Goal: Transaction & Acquisition: Download file/media

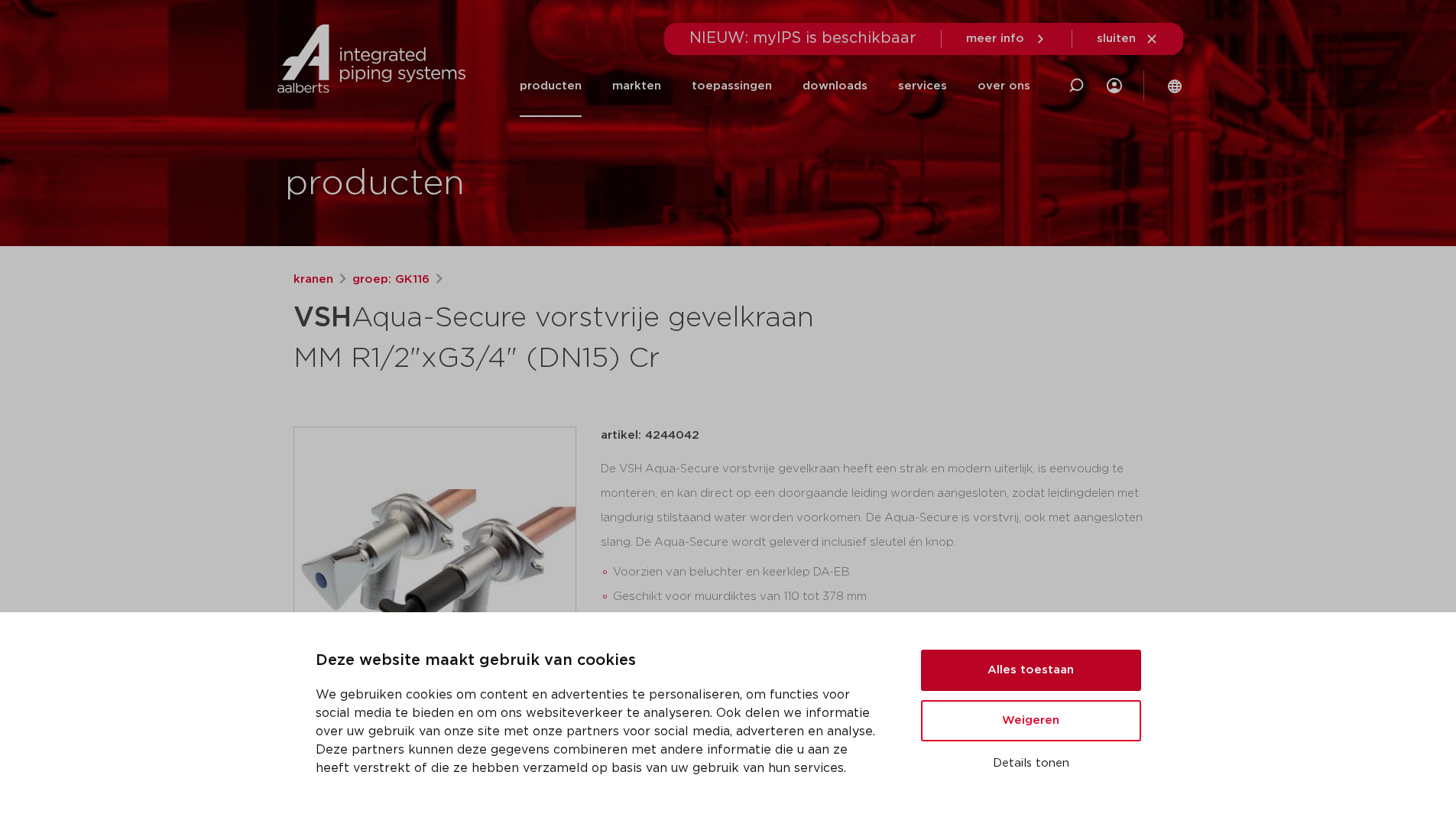
click at [1080, 655] on button "Alles toestaan" at bounding box center [1031, 670] width 220 height 41
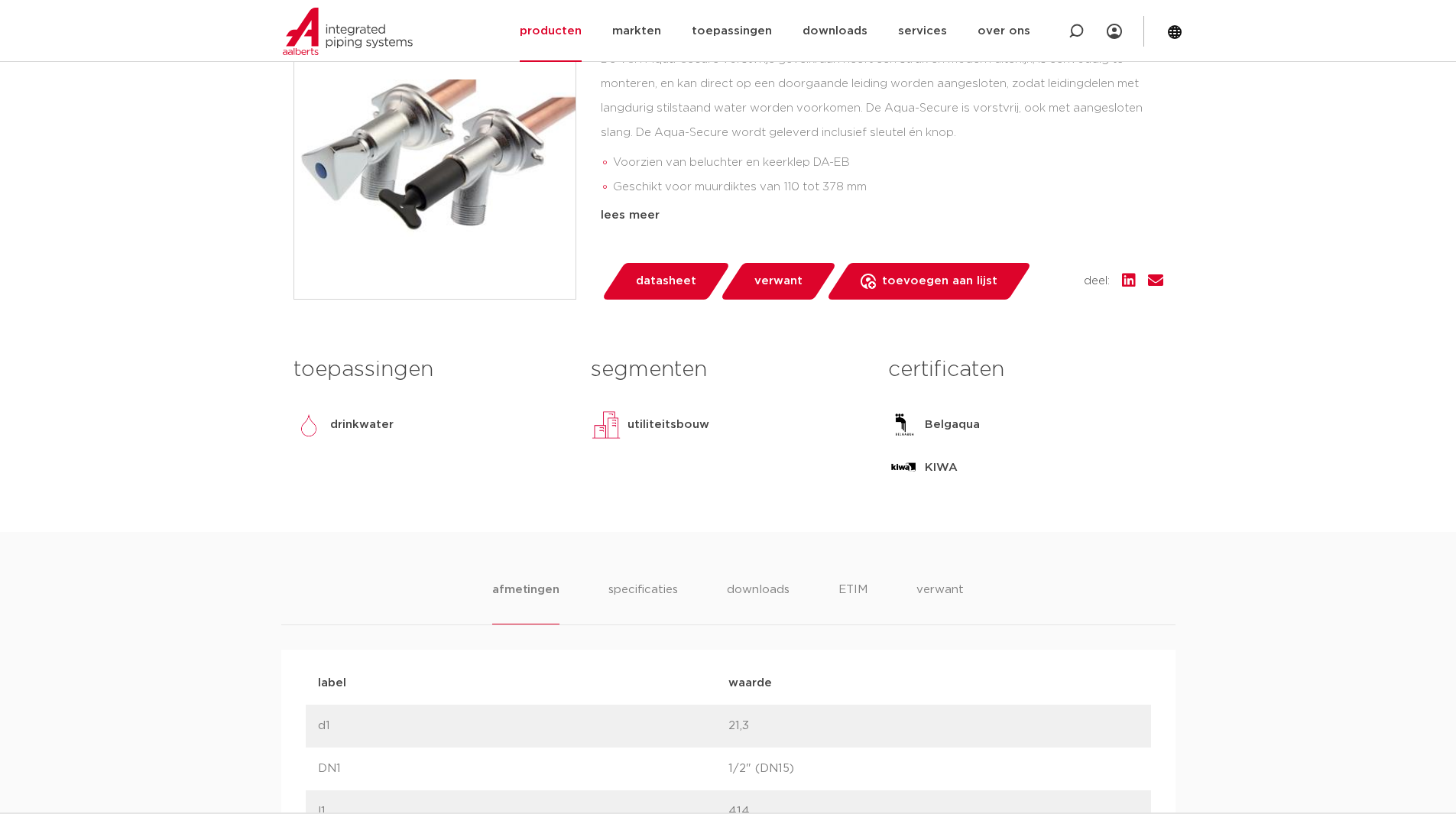
scroll to position [382, 0]
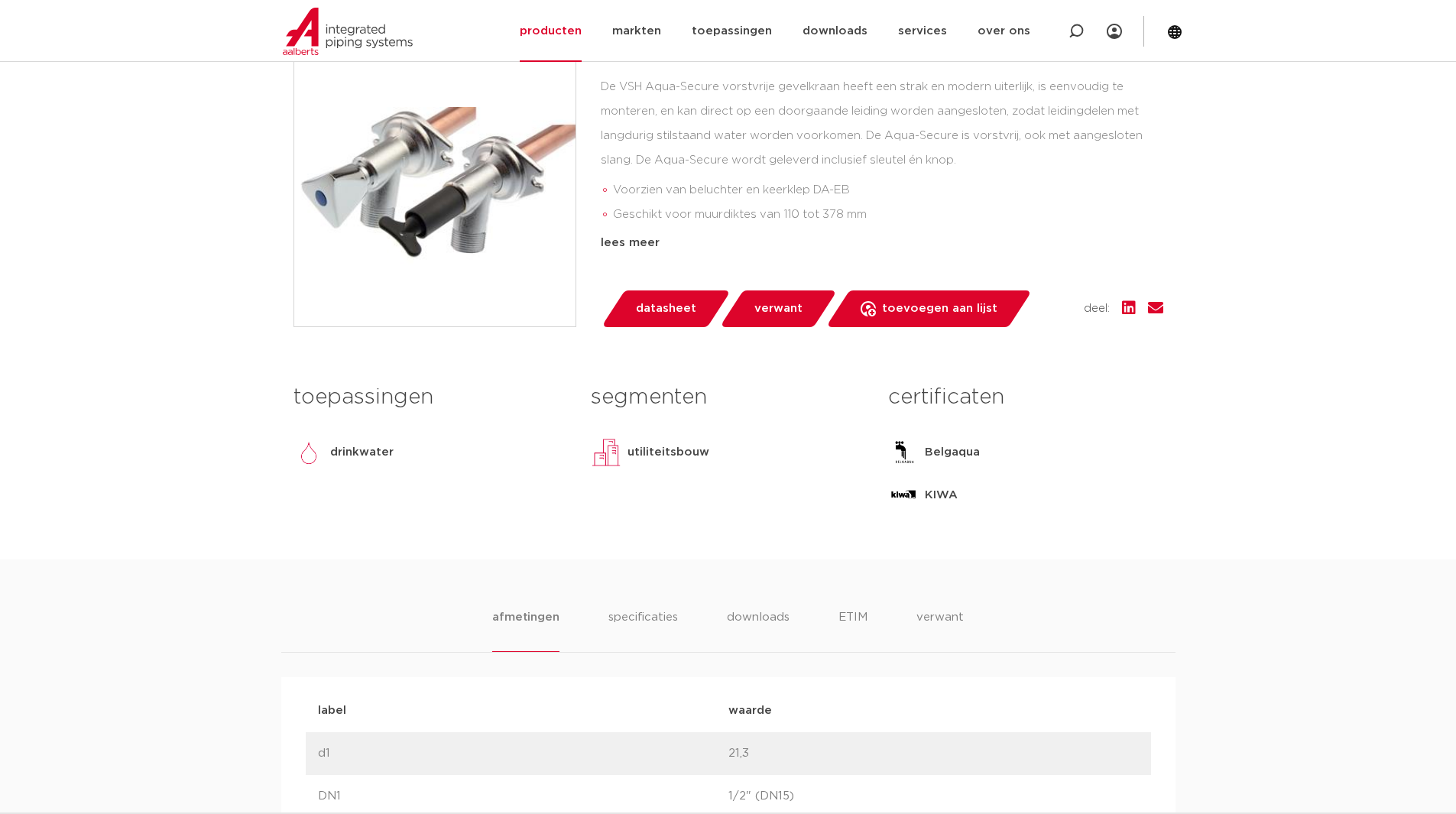
click at [701, 619] on ul "afmetingen specificaties downloads ETIM verwant" at bounding box center [727, 630] width 471 height 44
click at [748, 617] on li "downloads" at bounding box center [757, 630] width 63 height 44
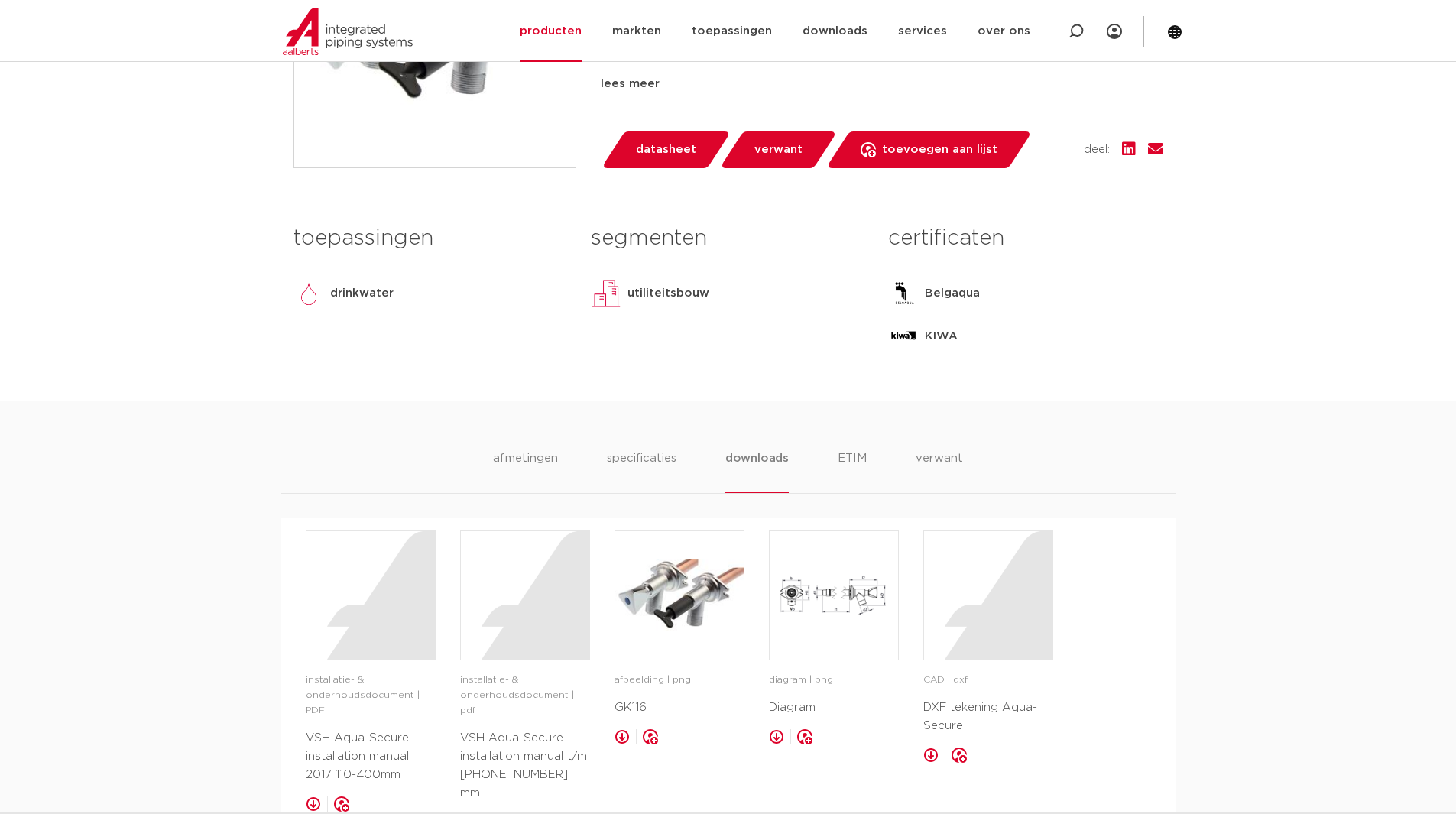
scroll to position [688, 0]
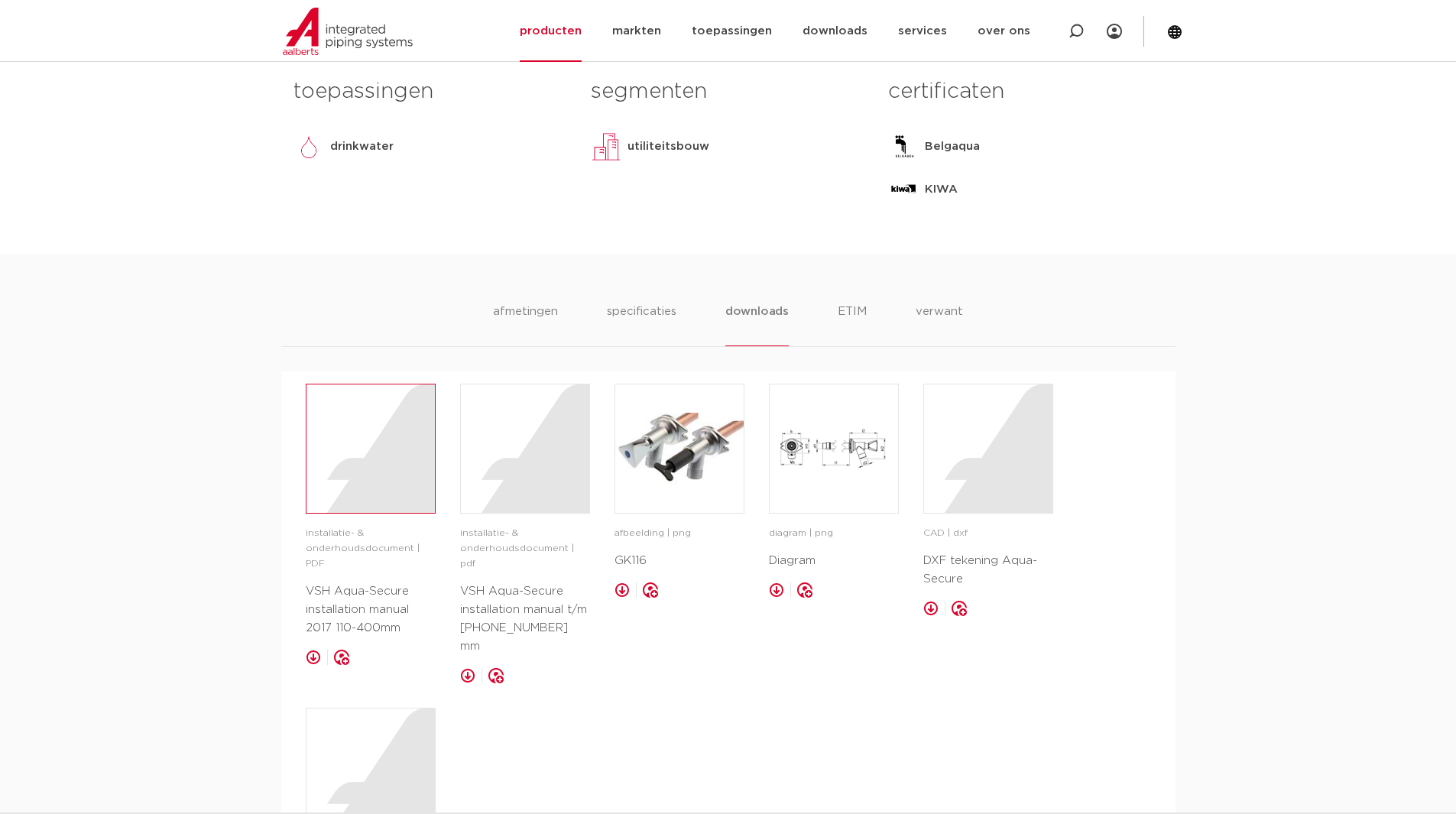
click at [385, 441] on div at bounding box center [370, 448] width 128 height 128
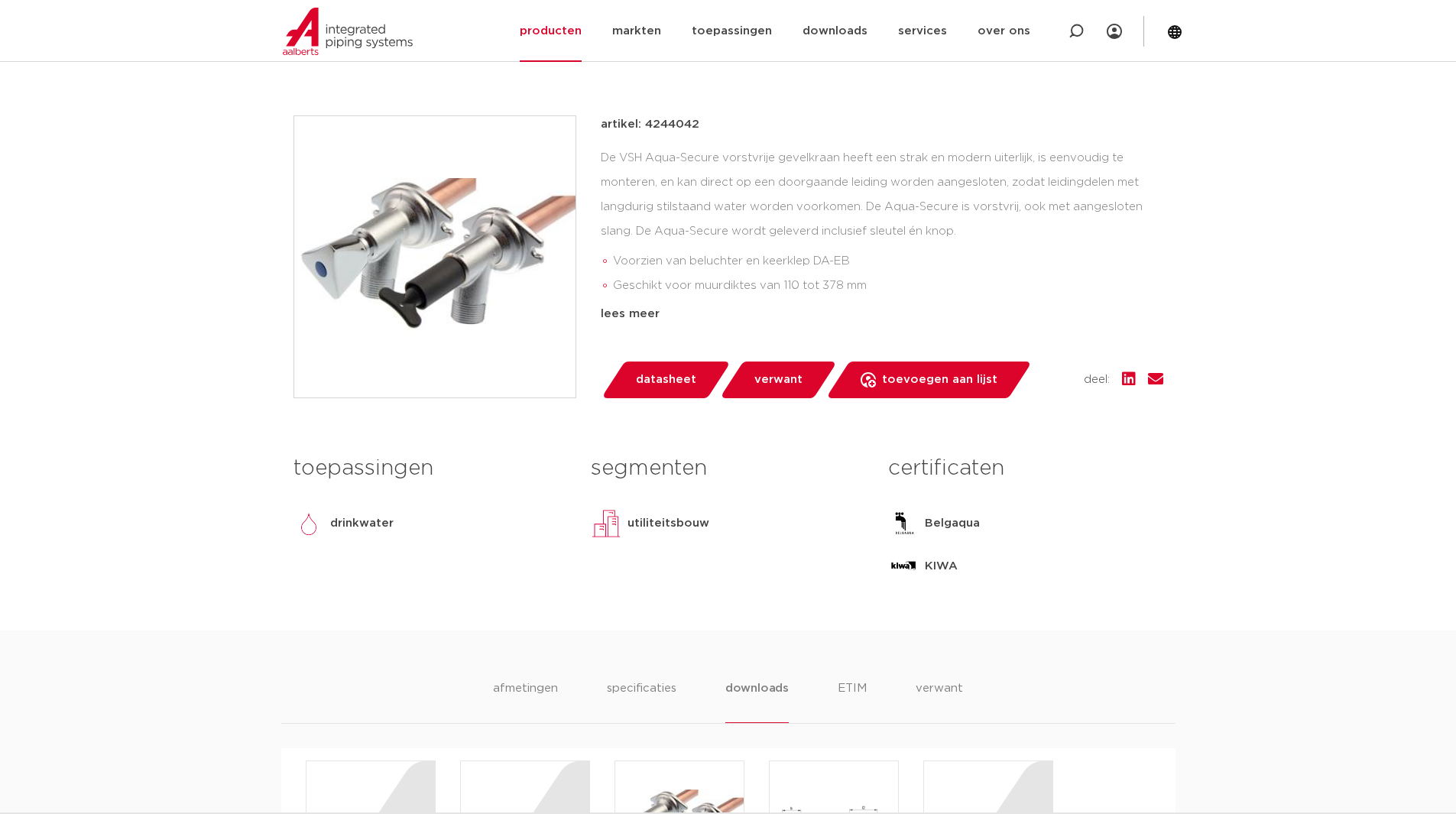
scroll to position [569, 0]
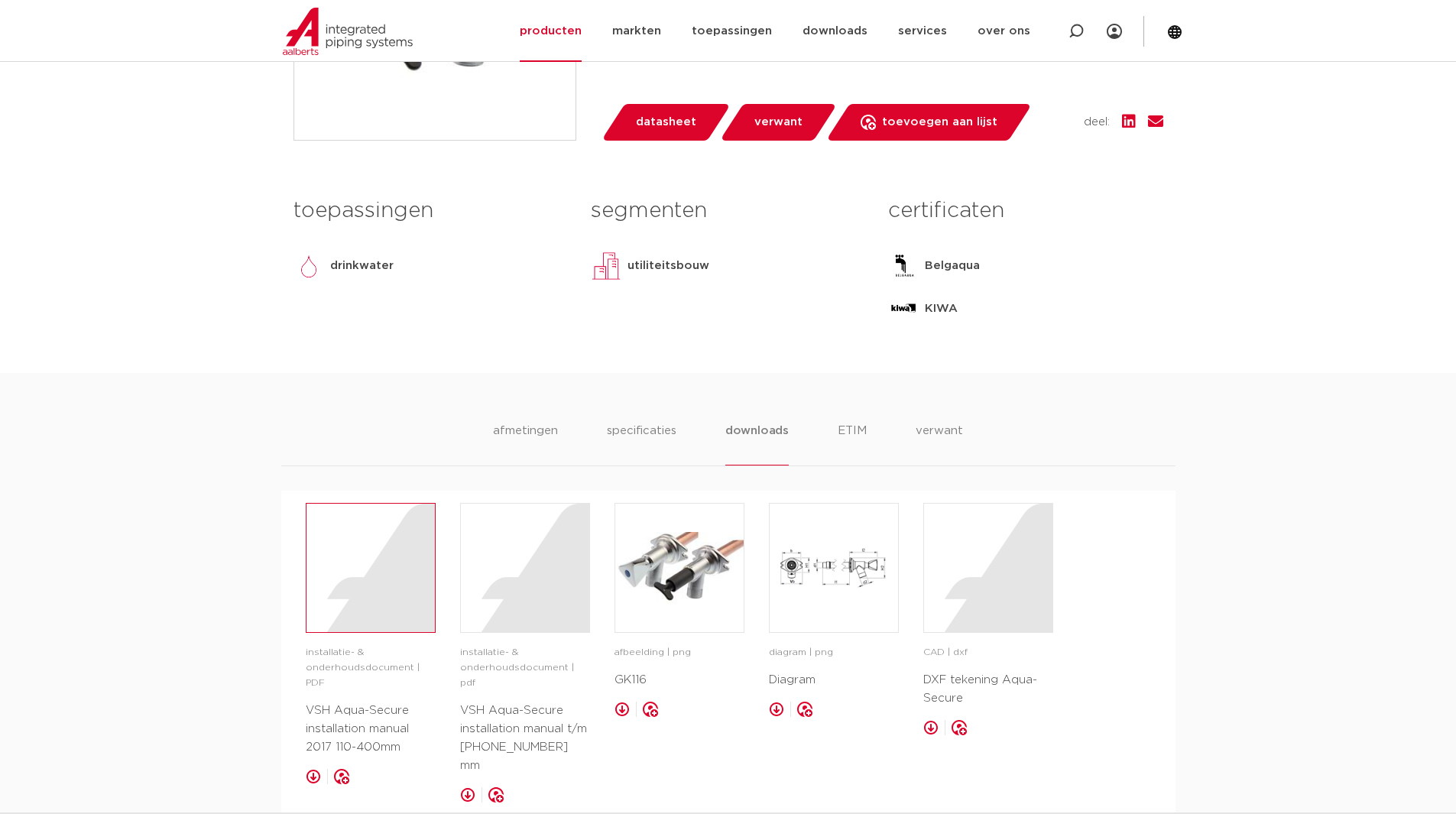
click at [367, 548] on div at bounding box center [370, 568] width 128 height 128
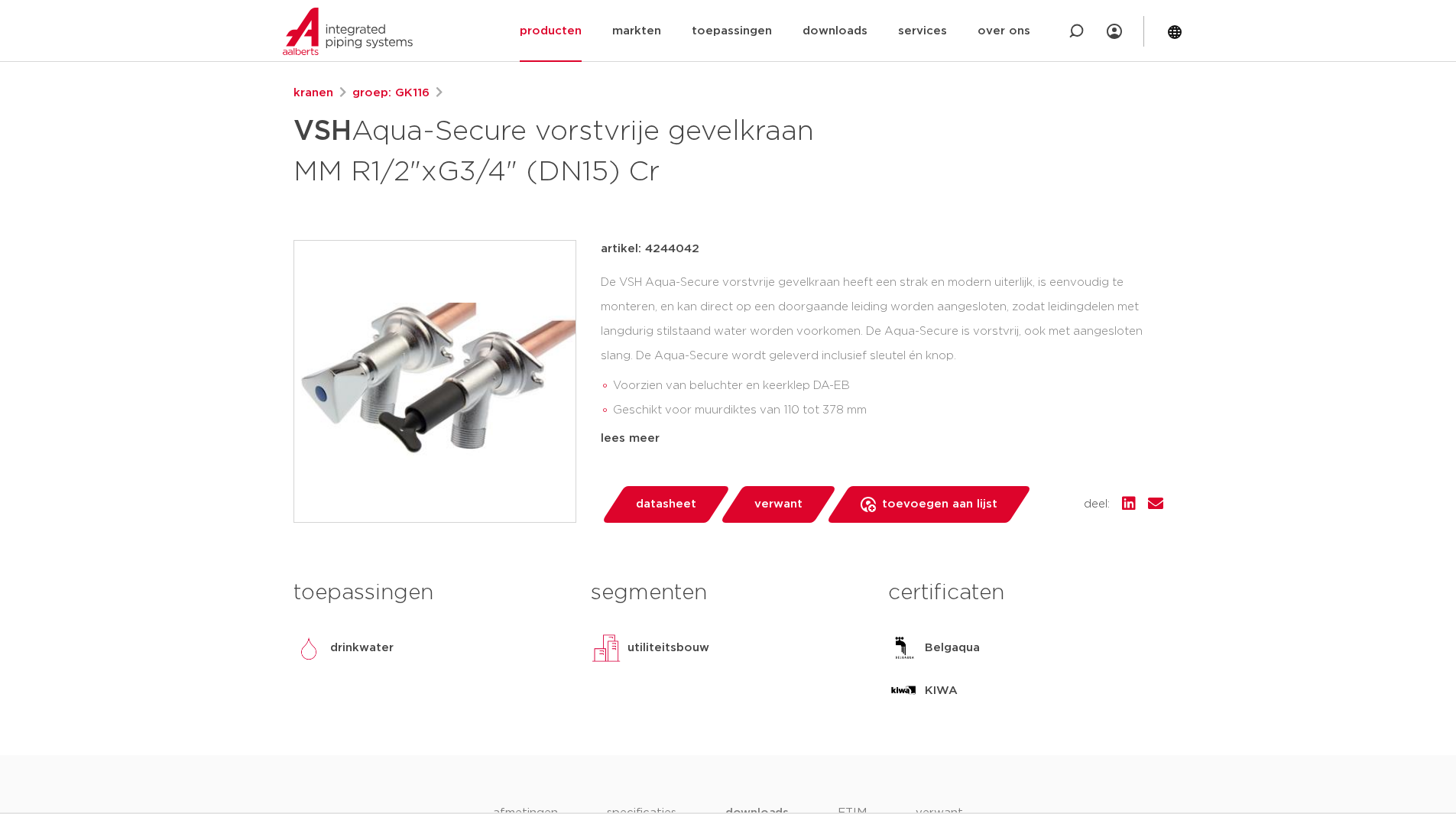
scroll to position [416, 0]
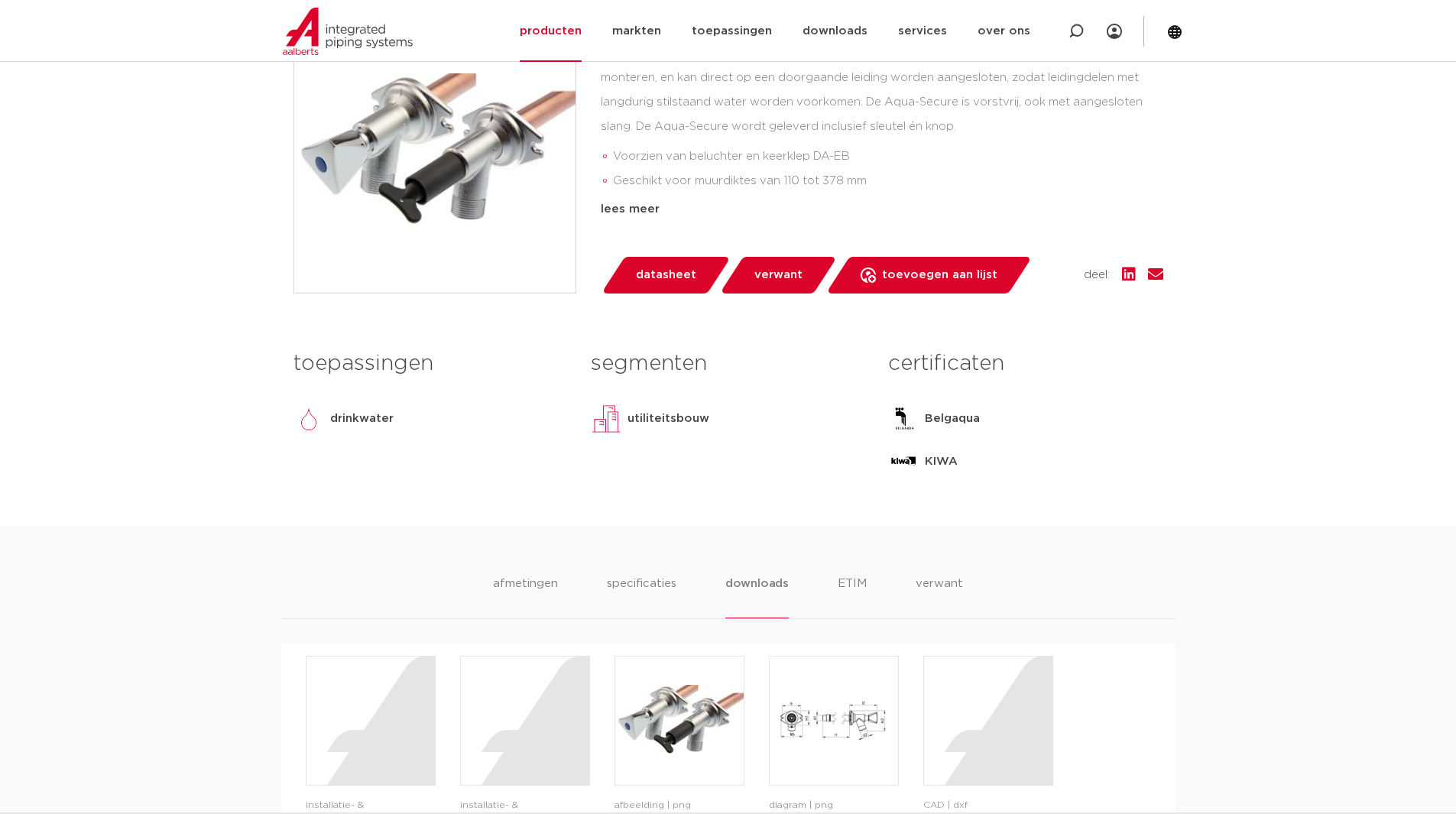
click at [880, 589] on ul "afmetingen specificaties downloads ETIM verwant" at bounding box center [728, 597] width 470 height 44
click at [850, 580] on li "ETIM" at bounding box center [851, 597] width 27 height 44
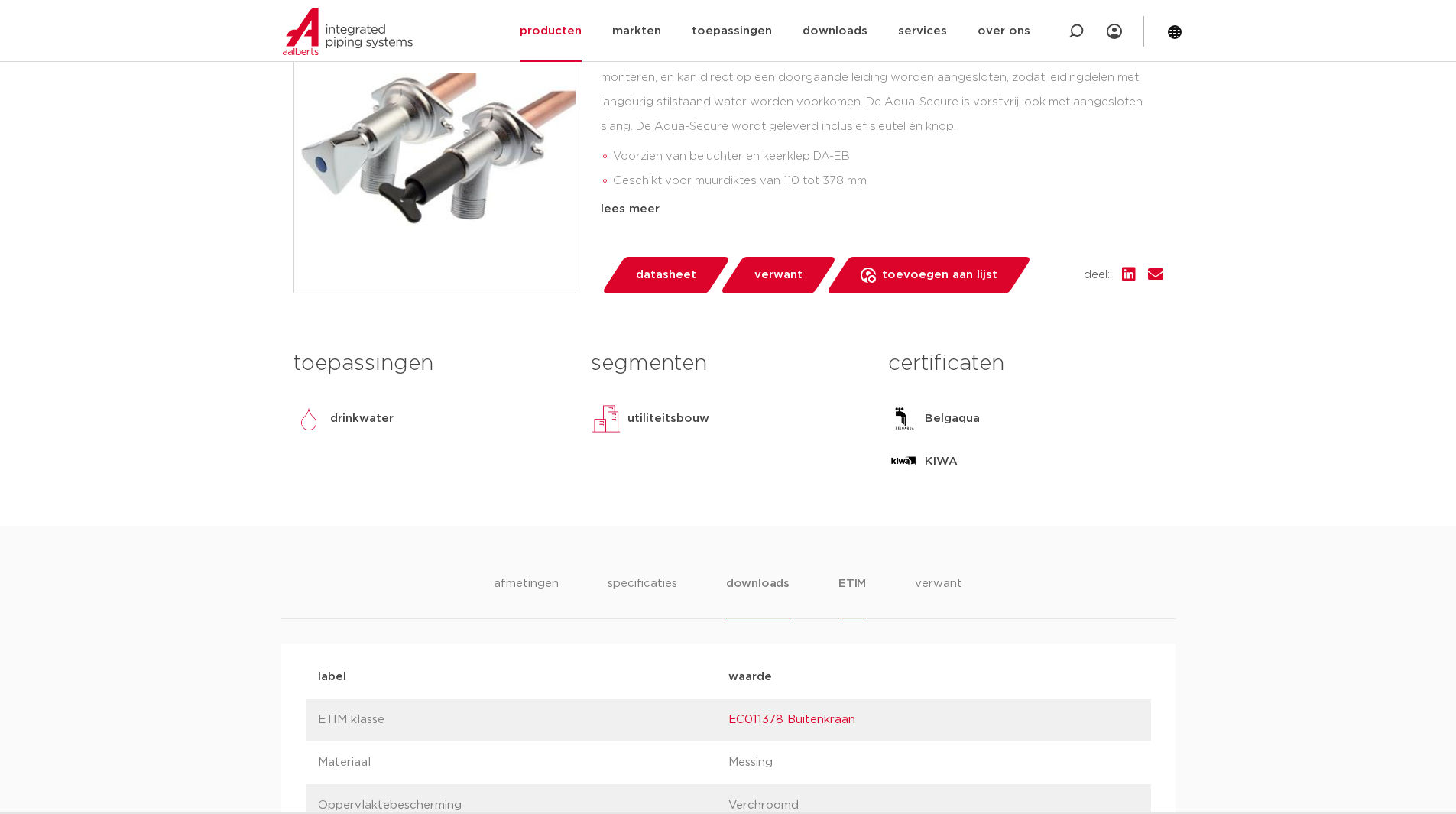
click at [747, 586] on li "downloads" at bounding box center [757, 597] width 63 height 44
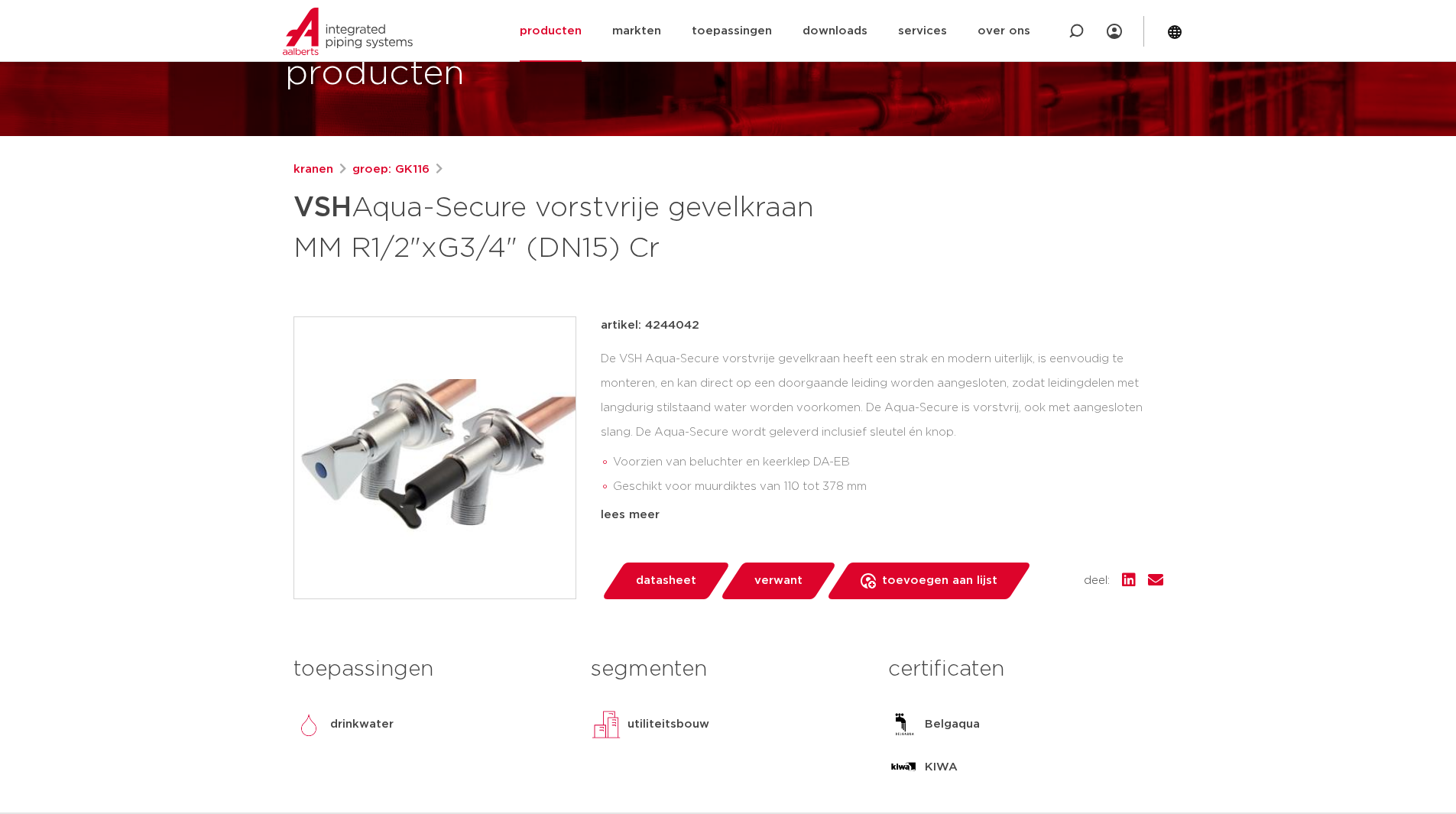
scroll to position [187, 0]
